Goal: Task Accomplishment & Management: Manage account settings

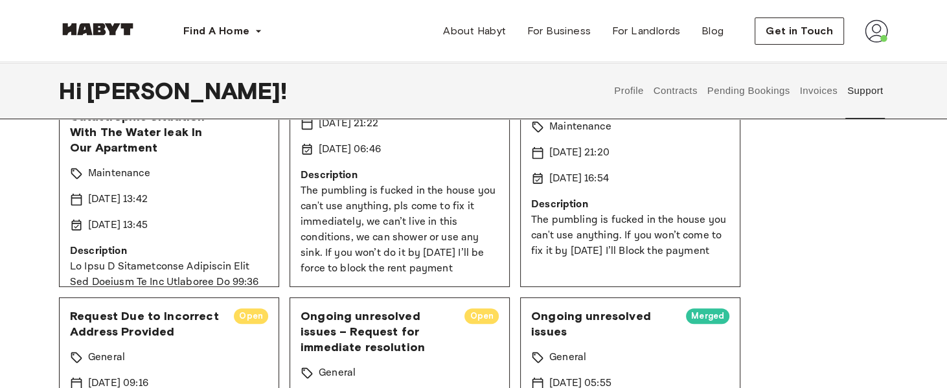
scroll to position [485, 0]
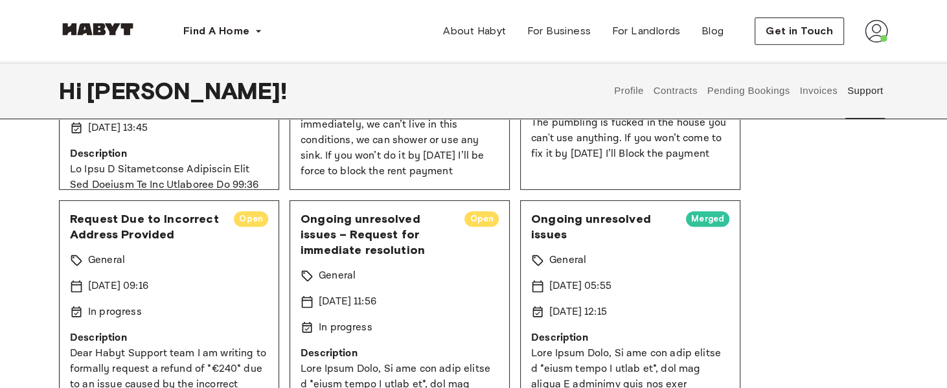
click at [207, 258] on div "Request Due to Incorrect Address Provided Open General 12 Aug 2025 09:16 In pro…" at bounding box center [169, 310] width 220 height 220
click at [249, 216] on span "Open" at bounding box center [251, 219] width 34 height 13
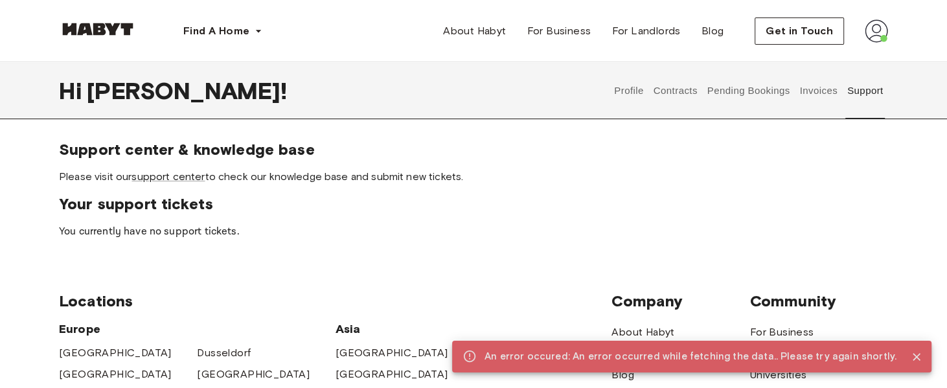
drag, startPoint x: 814, startPoint y: 234, endPoint x: 808, endPoint y: 222, distance: 13.9
click at [813, 234] on p "You currently have no support tickets." at bounding box center [474, 232] width 830 height 16
click at [889, 28] on div "Find A Home Europe Amsterdam Berlin Frankfurt Hamburg Lisbon Madrid Milan Moden…" at bounding box center [473, 31] width 933 height 62
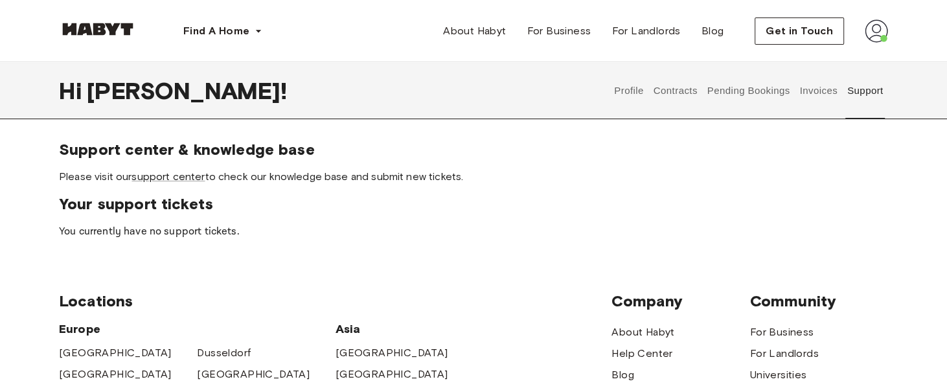
click at [889, 36] on div "Find A Home Europe Amsterdam Berlin Frankfurt Hamburg Lisbon Madrid Milan Moden…" at bounding box center [473, 31] width 933 height 62
click at [885, 34] on img at bounding box center [876, 30] width 23 height 23
click at [879, 90] on div "Profile Log out" at bounding box center [850, 74] width 78 height 62
click at [883, 31] on img at bounding box center [876, 30] width 23 height 23
click at [852, 86] on span "Log out" at bounding box center [840, 87] width 39 height 16
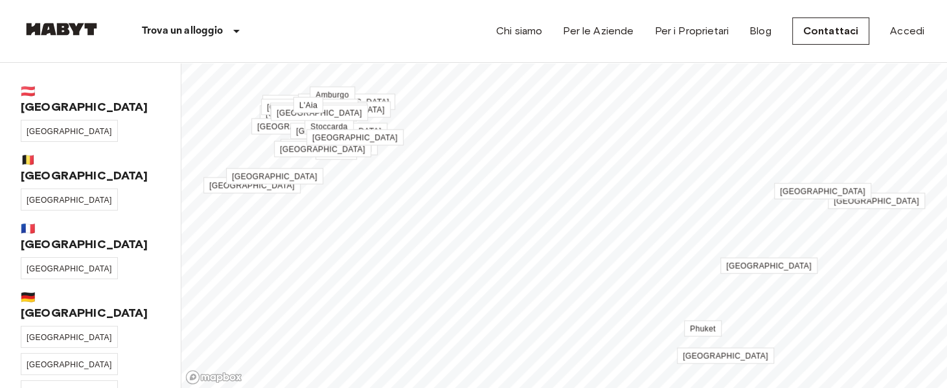
click at [929, 27] on nav "Trova un alloggio Europa Amsterdam Berlino Bruxelles Colonia Düsseldorf Francof…" at bounding box center [473, 31] width 933 height 62
click at [905, 24] on link "Accedi" at bounding box center [907, 31] width 34 height 16
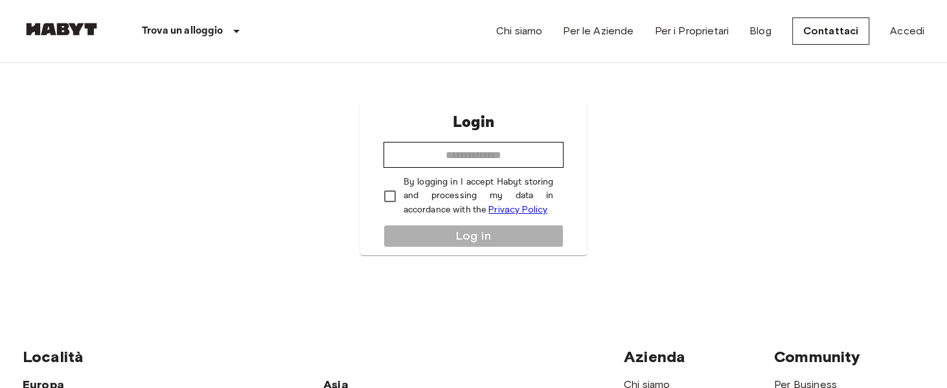
click at [421, 132] on div "Login ​ By logging in I accept Habyt storing and processing my data in accordan…" at bounding box center [473, 179] width 227 height 152
click at [428, 149] on input "email" at bounding box center [474, 155] width 181 height 26
type input "**********"
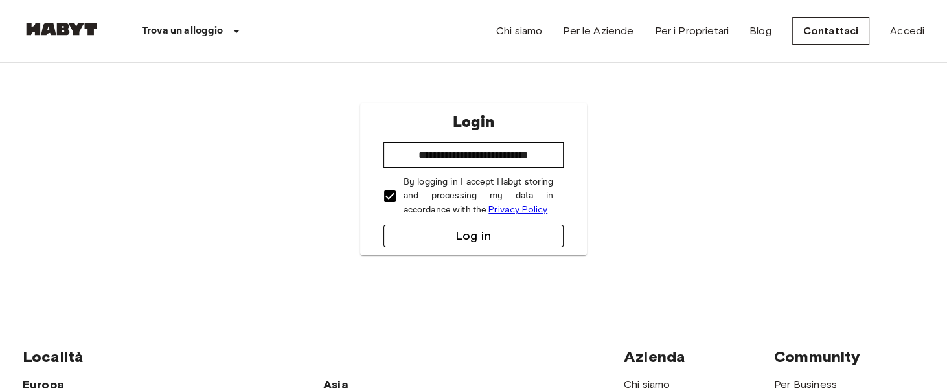
click at [431, 233] on button "Log in" at bounding box center [474, 236] width 181 height 23
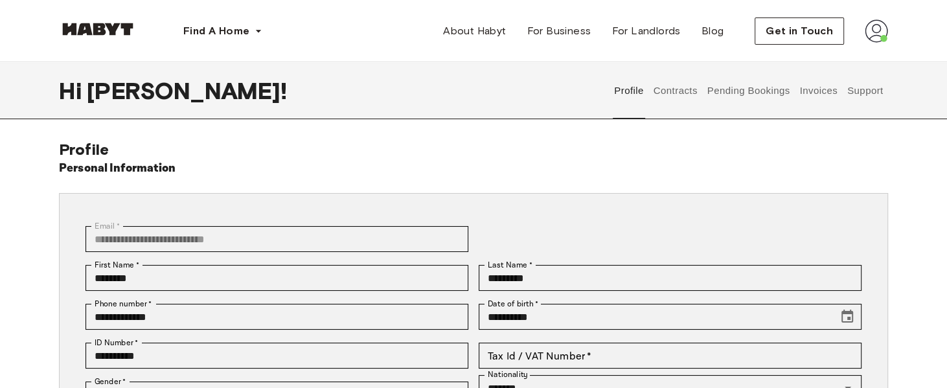
click at [865, 94] on button "Support" at bounding box center [866, 90] width 40 height 57
